Goal: Information Seeking & Learning: Learn about a topic

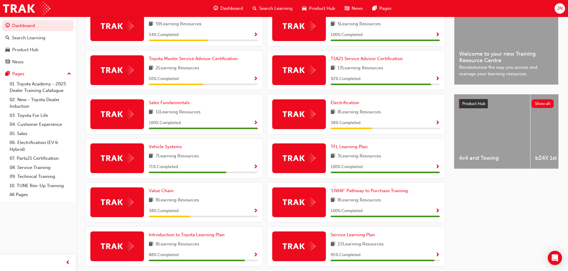
scroll to position [177, 0]
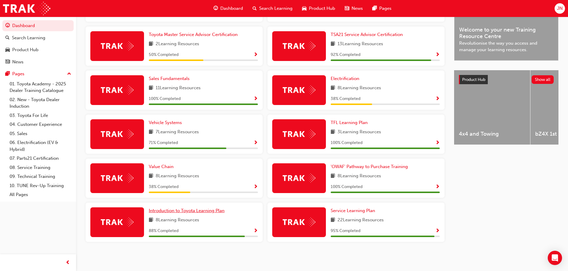
click at [185, 212] on span "Introduction to Toyota Learning Plan" at bounding box center [187, 210] width 76 height 5
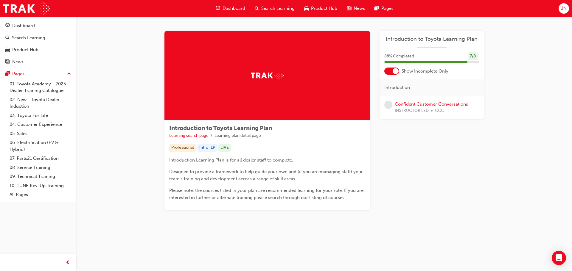
click at [225, 8] on span "Dashboard" at bounding box center [234, 8] width 23 height 7
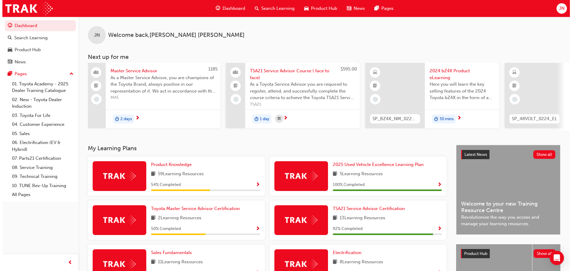
scroll to position [0, 165]
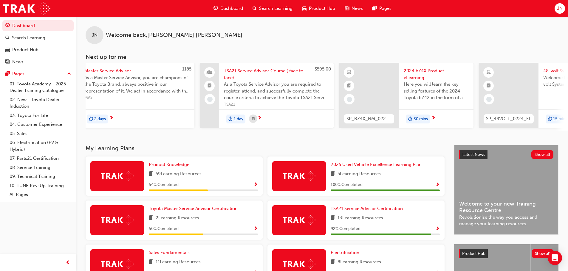
click at [413, 69] on span "2024 bZ4X Product eLearning" at bounding box center [435, 74] width 65 height 13
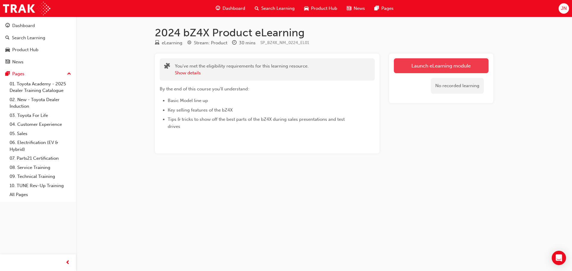
click at [414, 70] on link "Launch eLearning module" at bounding box center [441, 65] width 95 height 15
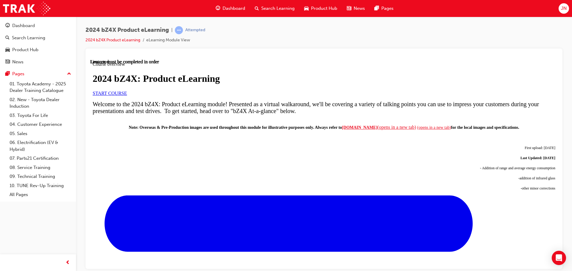
click at [127, 96] on link "START COURSE" at bounding box center [110, 93] width 34 height 5
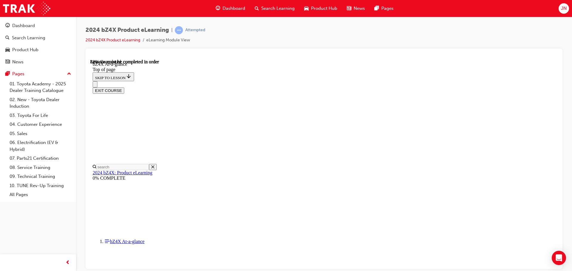
scroll to position [882, 0]
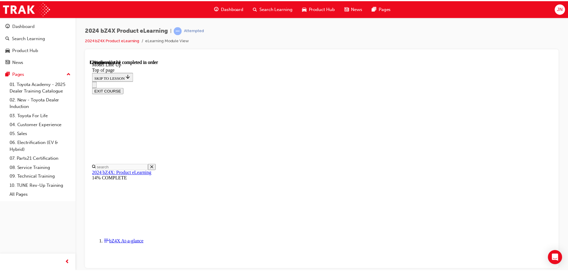
scroll to position [78, 0]
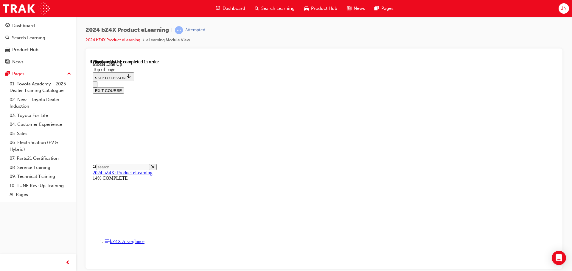
click at [233, 9] on span "Dashboard" at bounding box center [234, 8] width 23 height 7
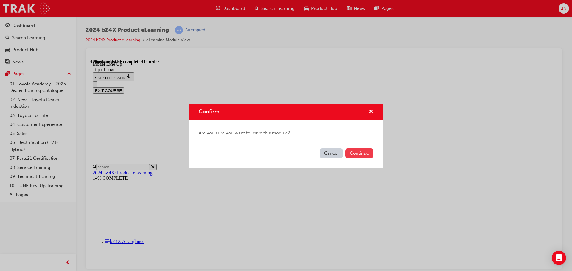
click at [357, 154] on button "Continue" at bounding box center [359, 154] width 28 height 10
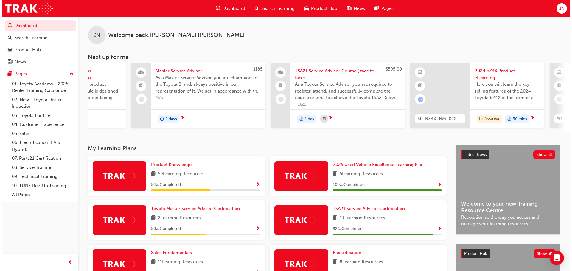
scroll to position [0, 133]
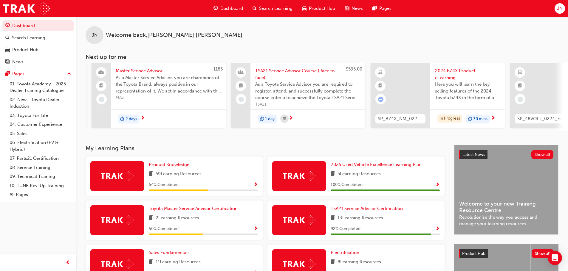
click at [435, 75] on span "2024 bZ4X Product eLearning" at bounding box center [467, 74] width 65 height 13
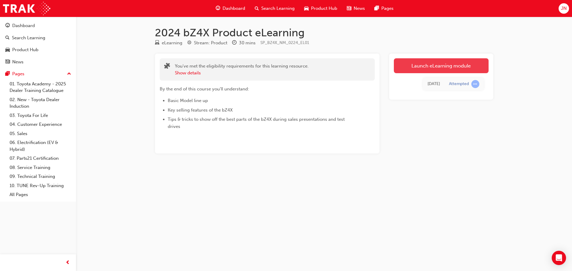
click at [441, 62] on link "Launch eLearning module" at bounding box center [441, 65] width 95 height 15
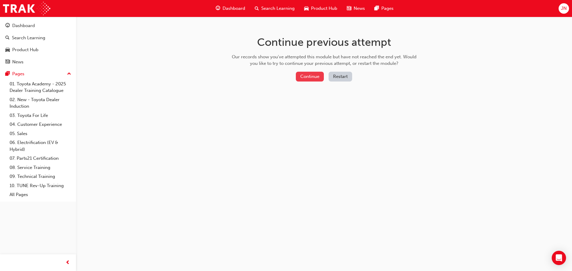
click at [314, 78] on button "Continue" at bounding box center [310, 77] width 28 height 10
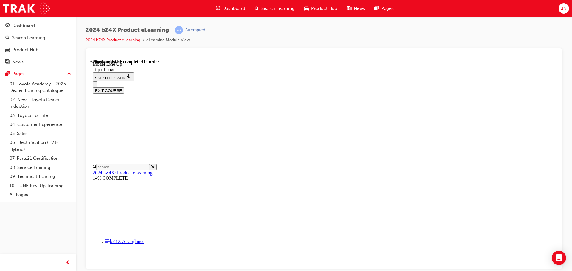
scroll to position [614, 0]
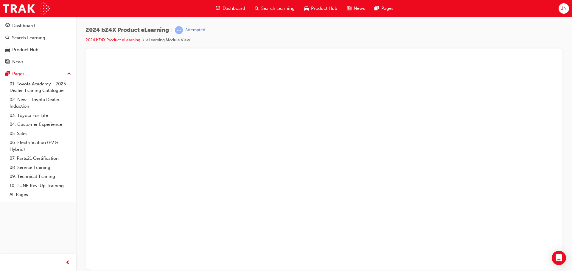
click at [321, 170] on button "Unzoom image" at bounding box center [323, 164] width 467 height 211
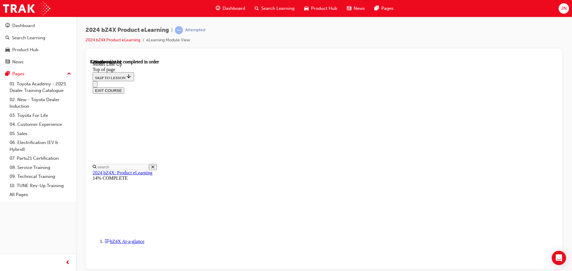
scroll to position [1029, 0]
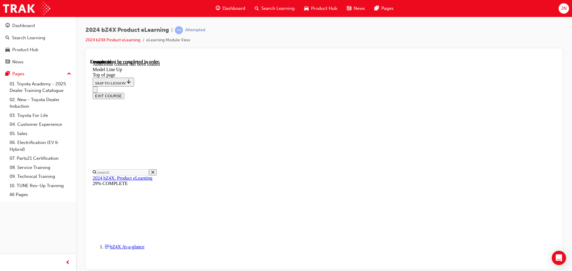
scroll to position [1177, 0]
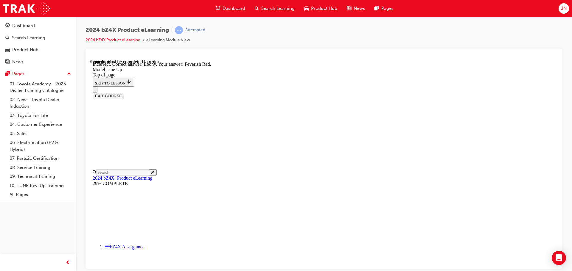
scroll to position [1189, 0]
